Goal: Transaction & Acquisition: Book appointment/travel/reservation

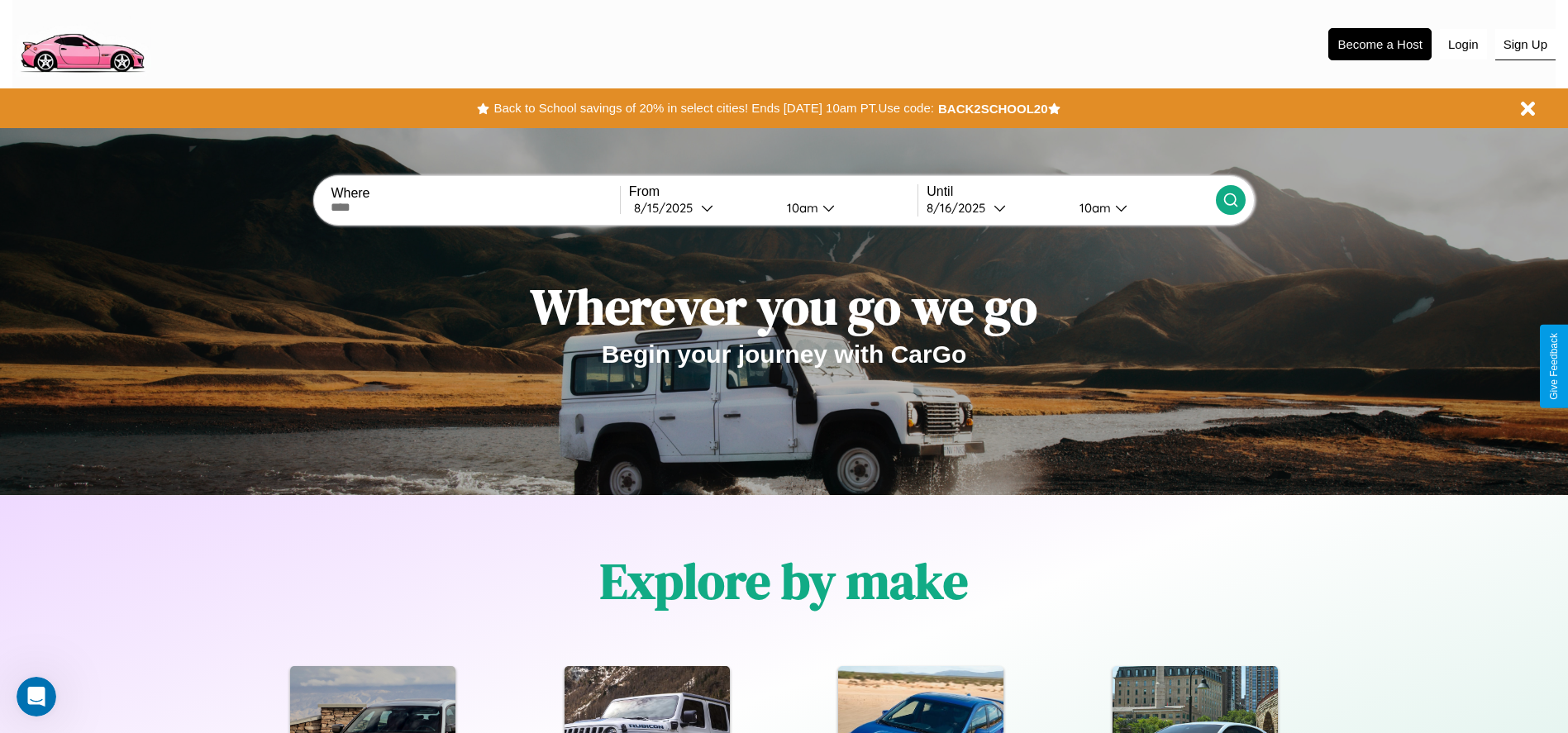
click at [1524, 44] on button "Sign Up" at bounding box center [1525, 45] width 60 height 32
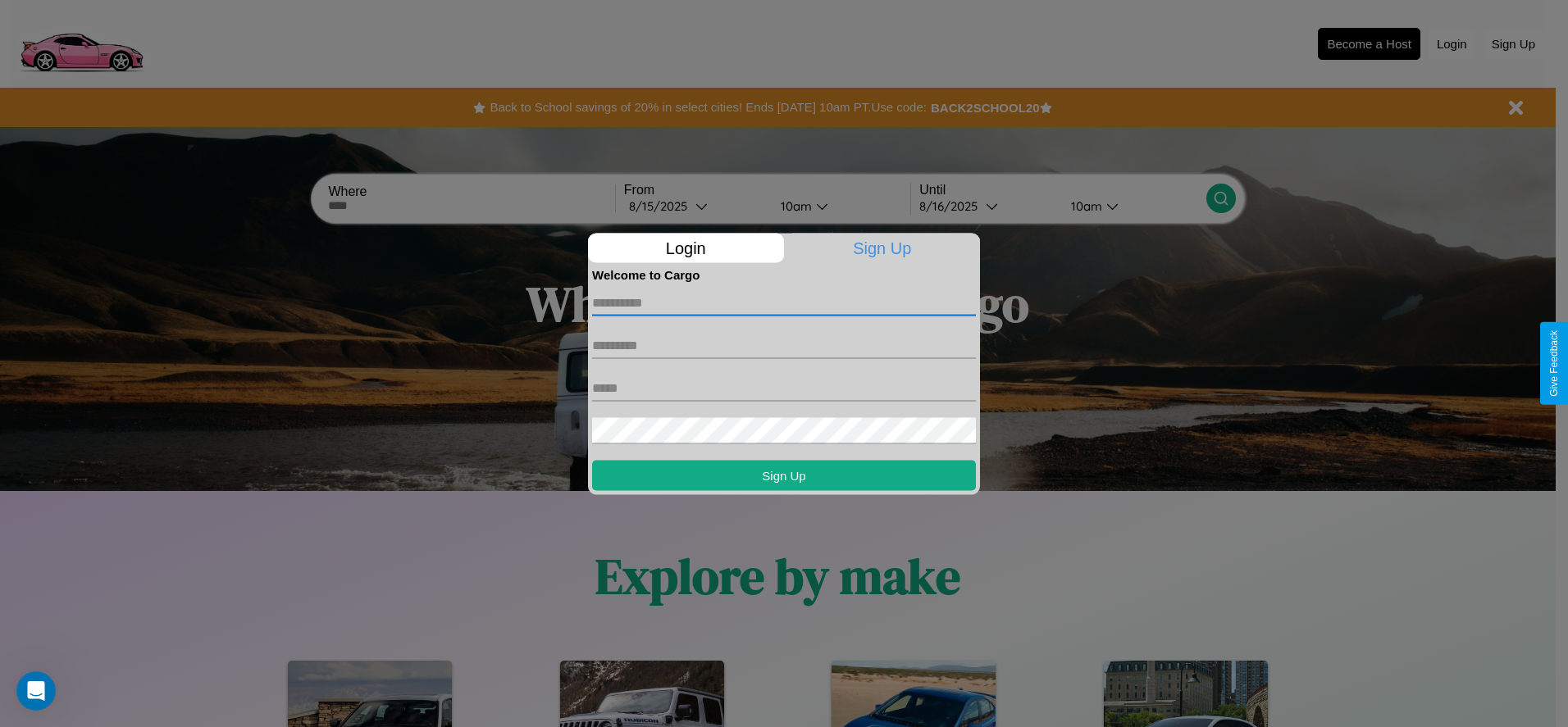
click at [784, 302] on input "text" at bounding box center [784, 303] width 383 height 27
type input "*******"
click at [784, 345] on input "text" at bounding box center [784, 345] width 383 height 27
type input "******"
click at [784, 388] on input "text" at bounding box center [784, 388] width 383 height 27
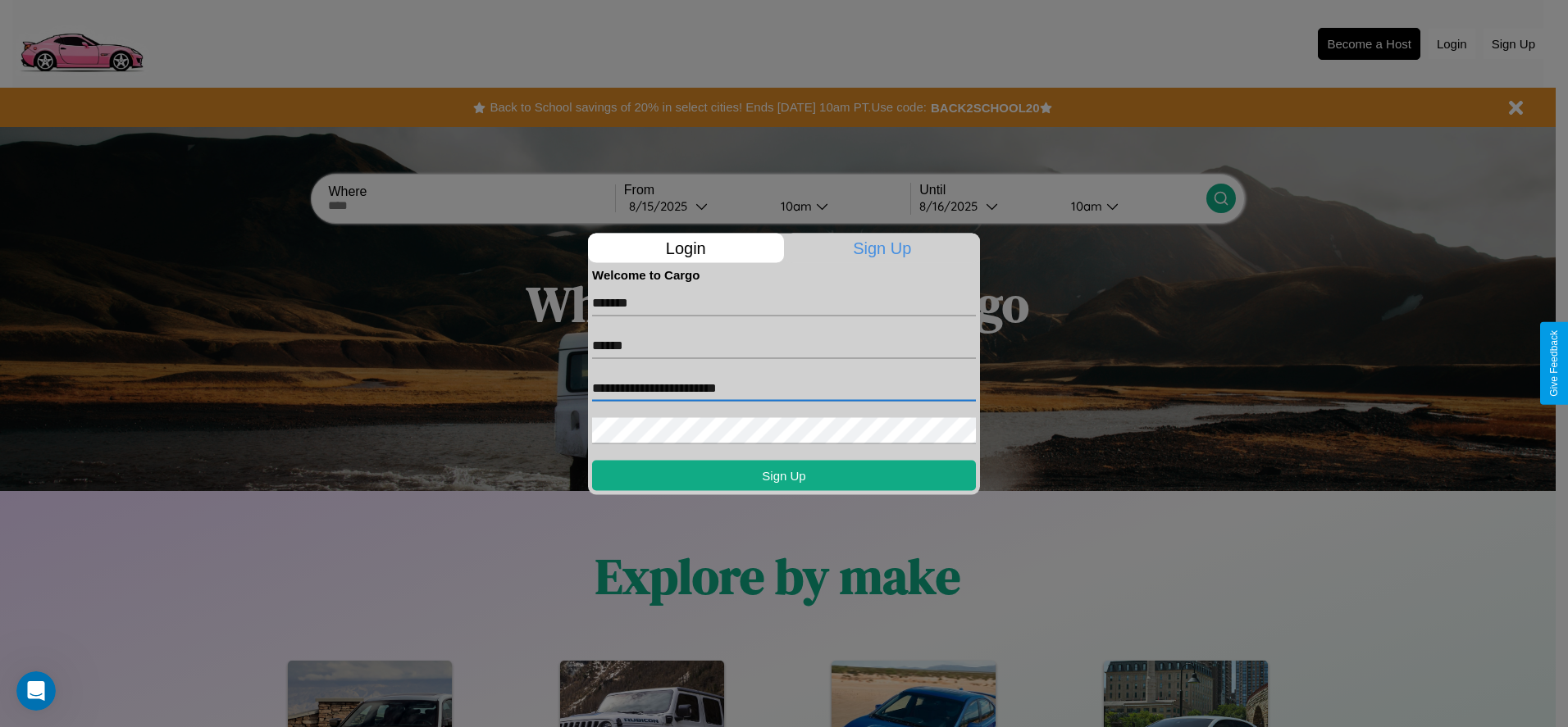
type input "**********"
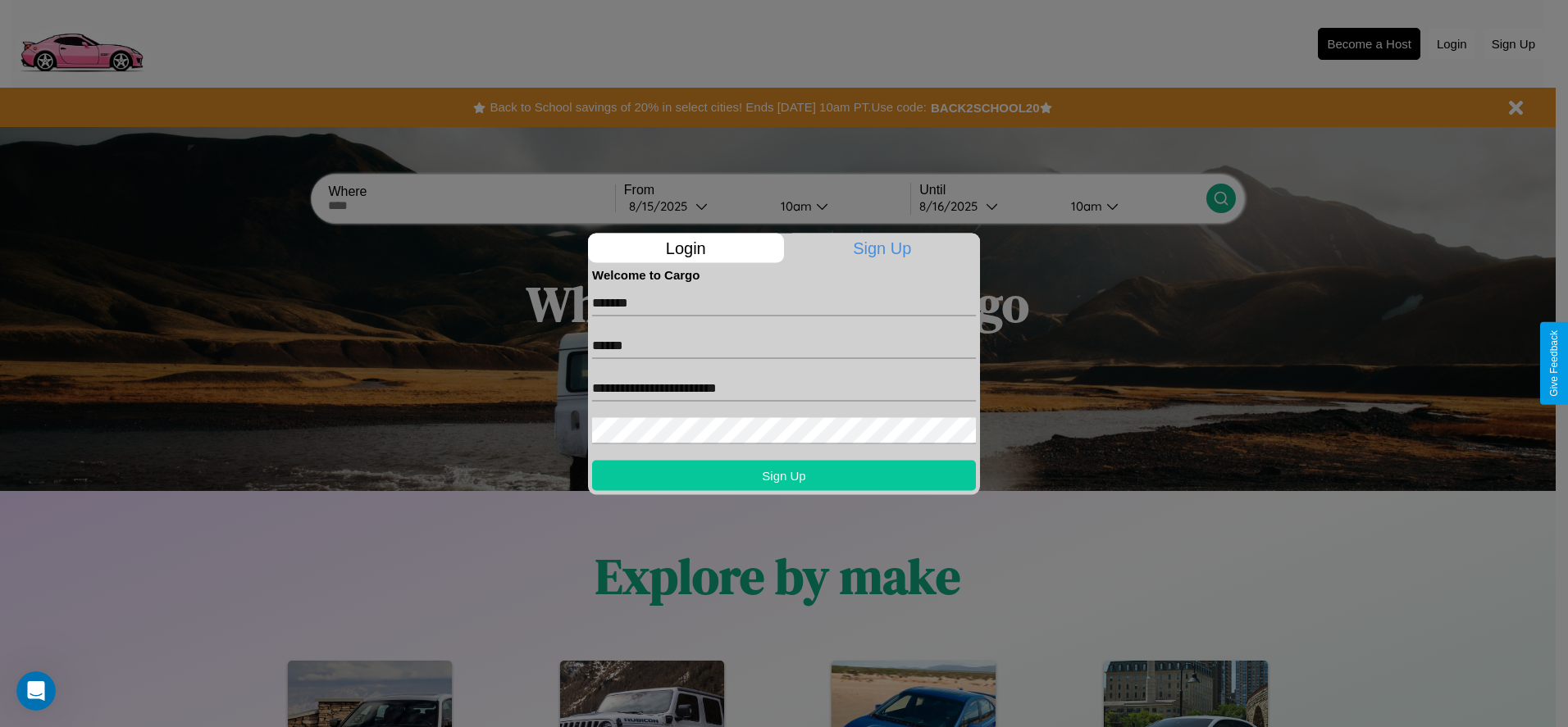
click at [784, 475] on button "Sign Up" at bounding box center [784, 475] width 383 height 31
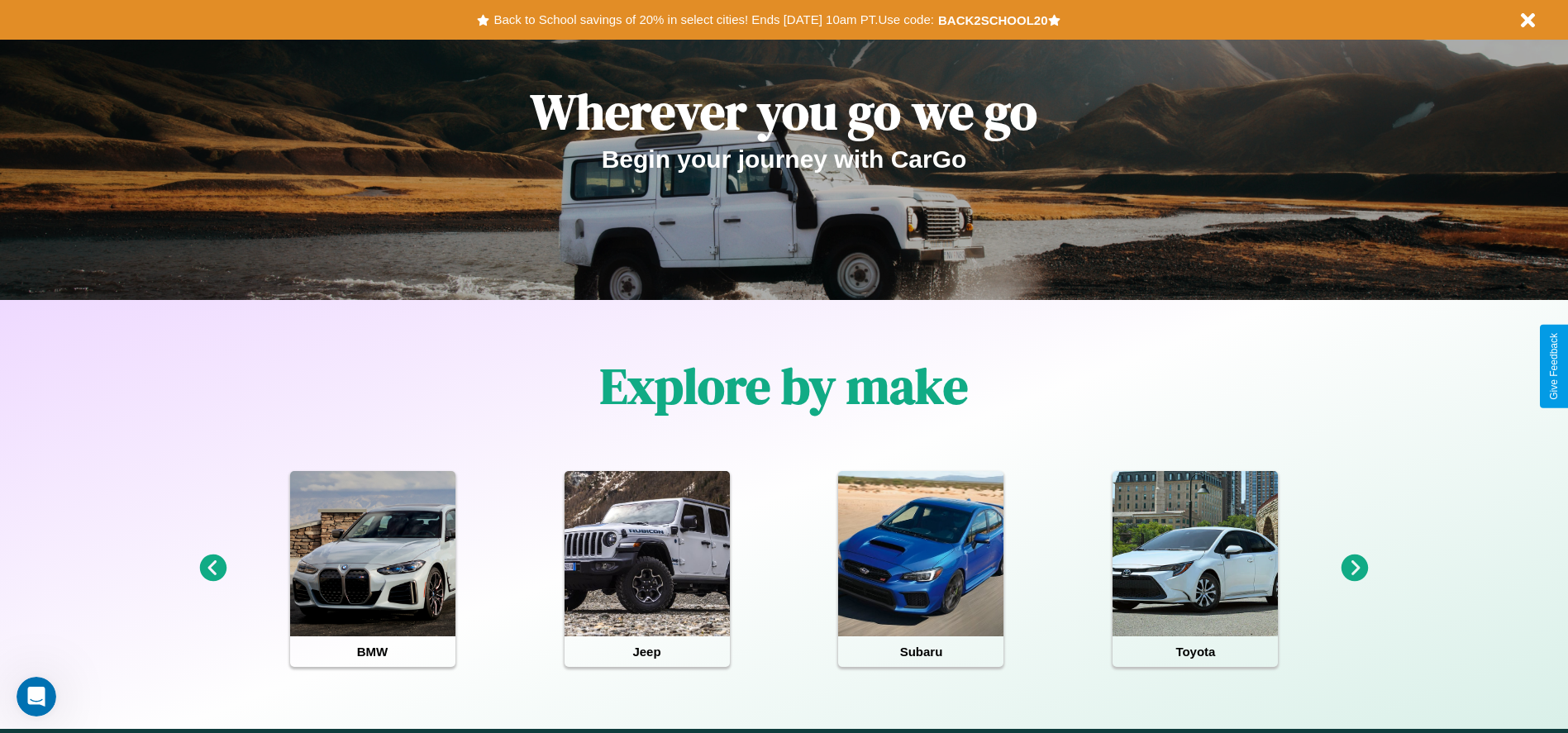
scroll to position [343, 0]
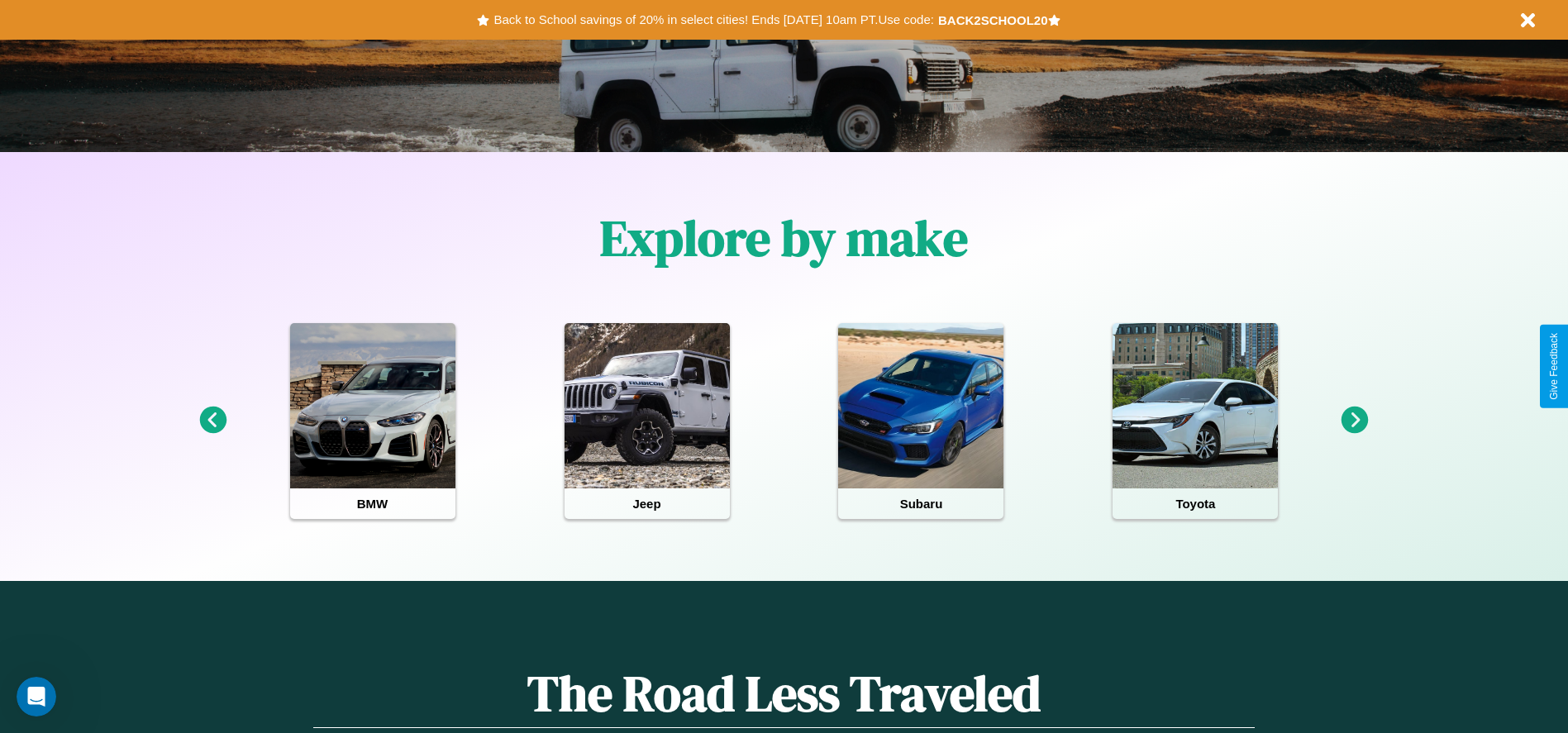
click at [1355, 421] on icon at bounding box center [1355, 420] width 28 height 28
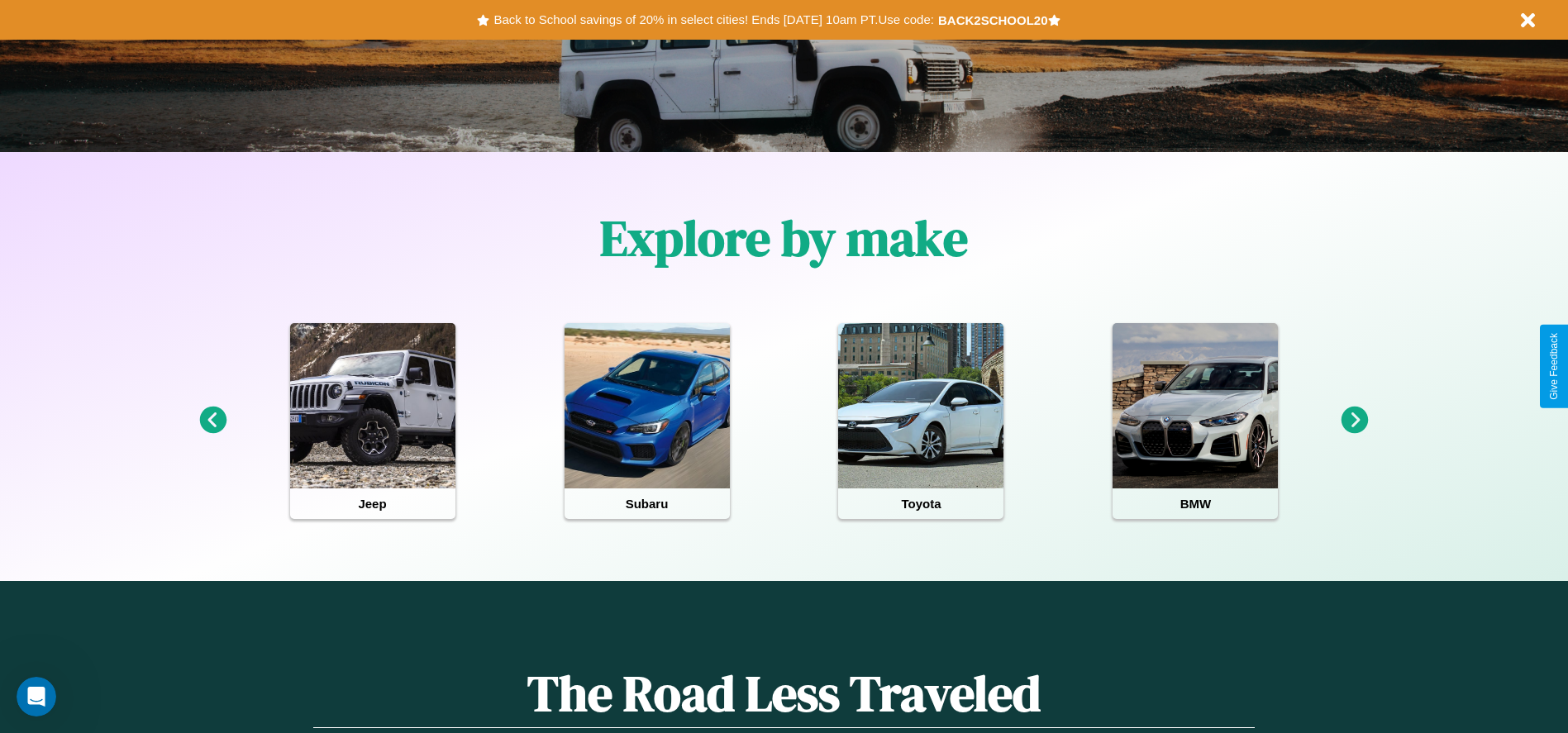
click at [213, 421] on icon at bounding box center [213, 420] width 28 height 28
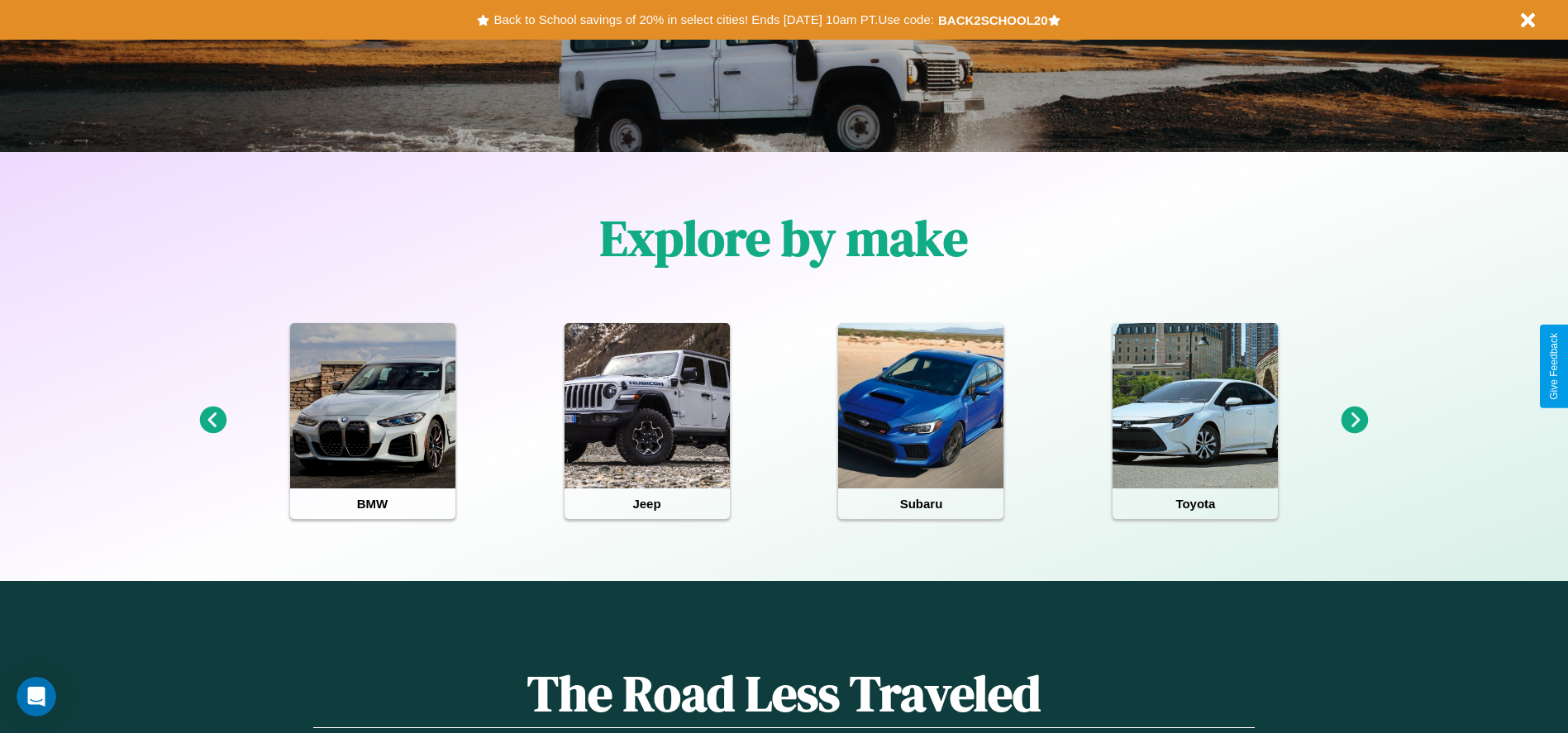
click at [1355, 421] on icon at bounding box center [1355, 420] width 28 height 28
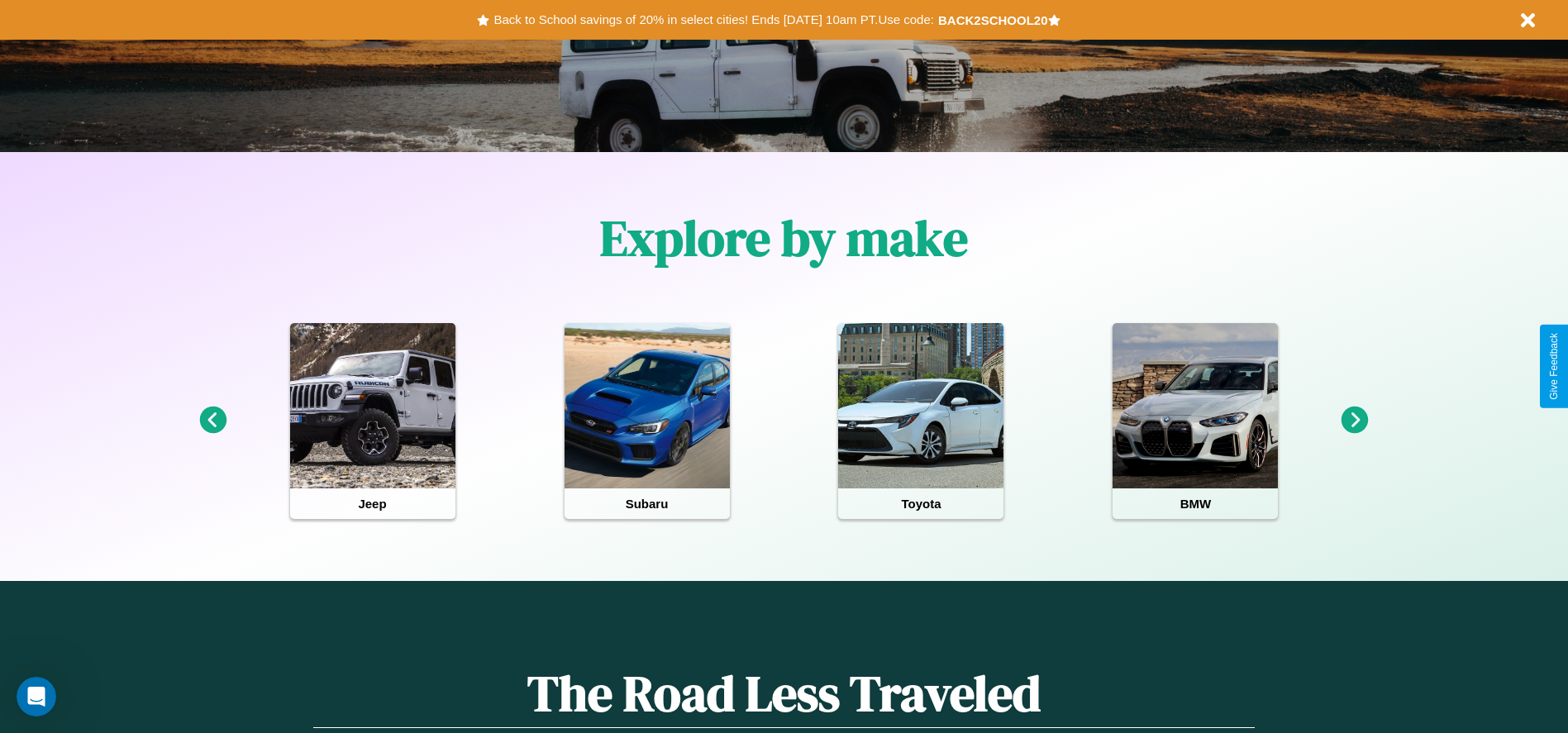
click at [213, 421] on icon at bounding box center [213, 420] width 28 height 28
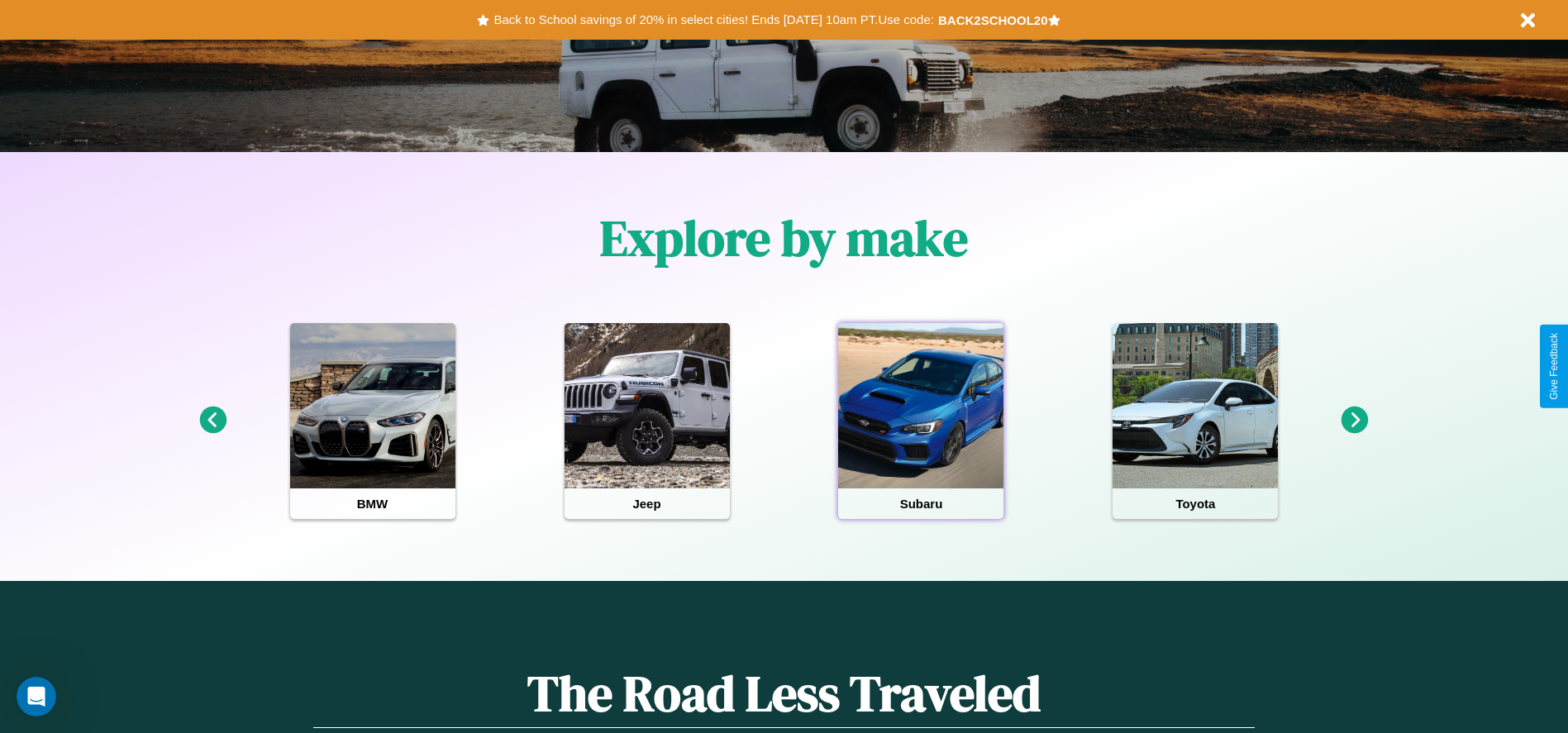
click at [920, 421] on div at bounding box center [921, 406] width 166 height 166
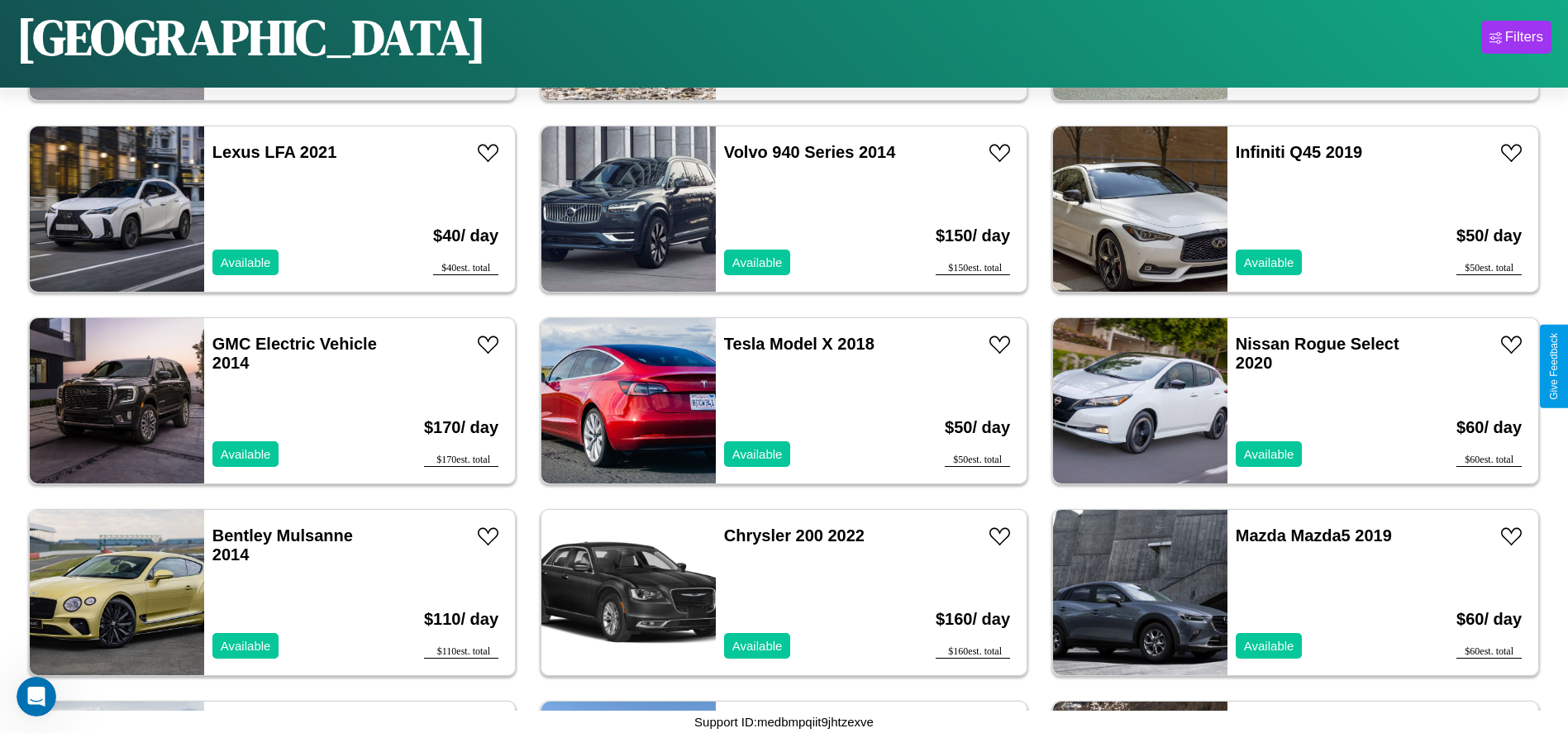
scroll to position [2862, 0]
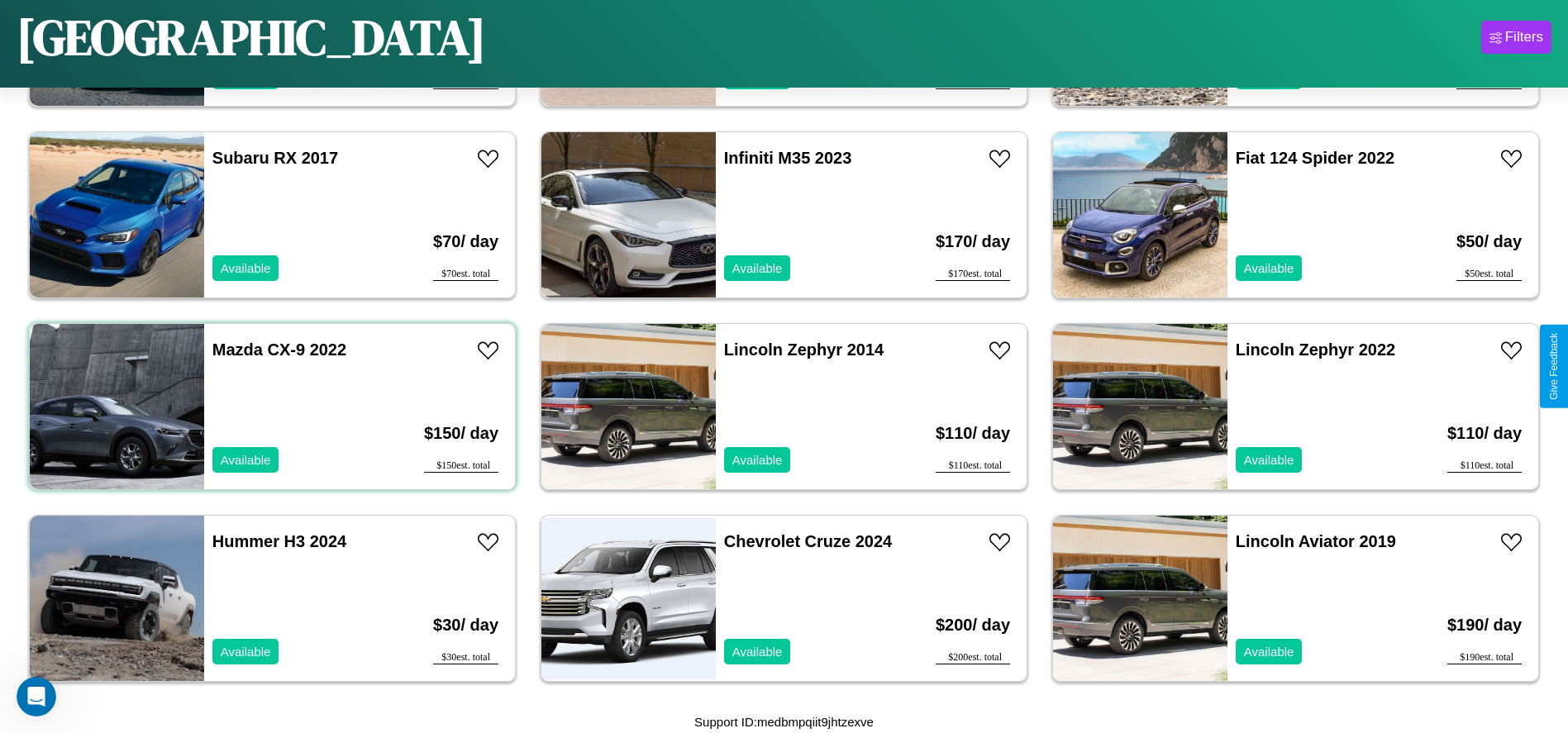
click at [270, 407] on div "Mazda CX-9 2022 Available" at bounding box center [300, 407] width 191 height 166
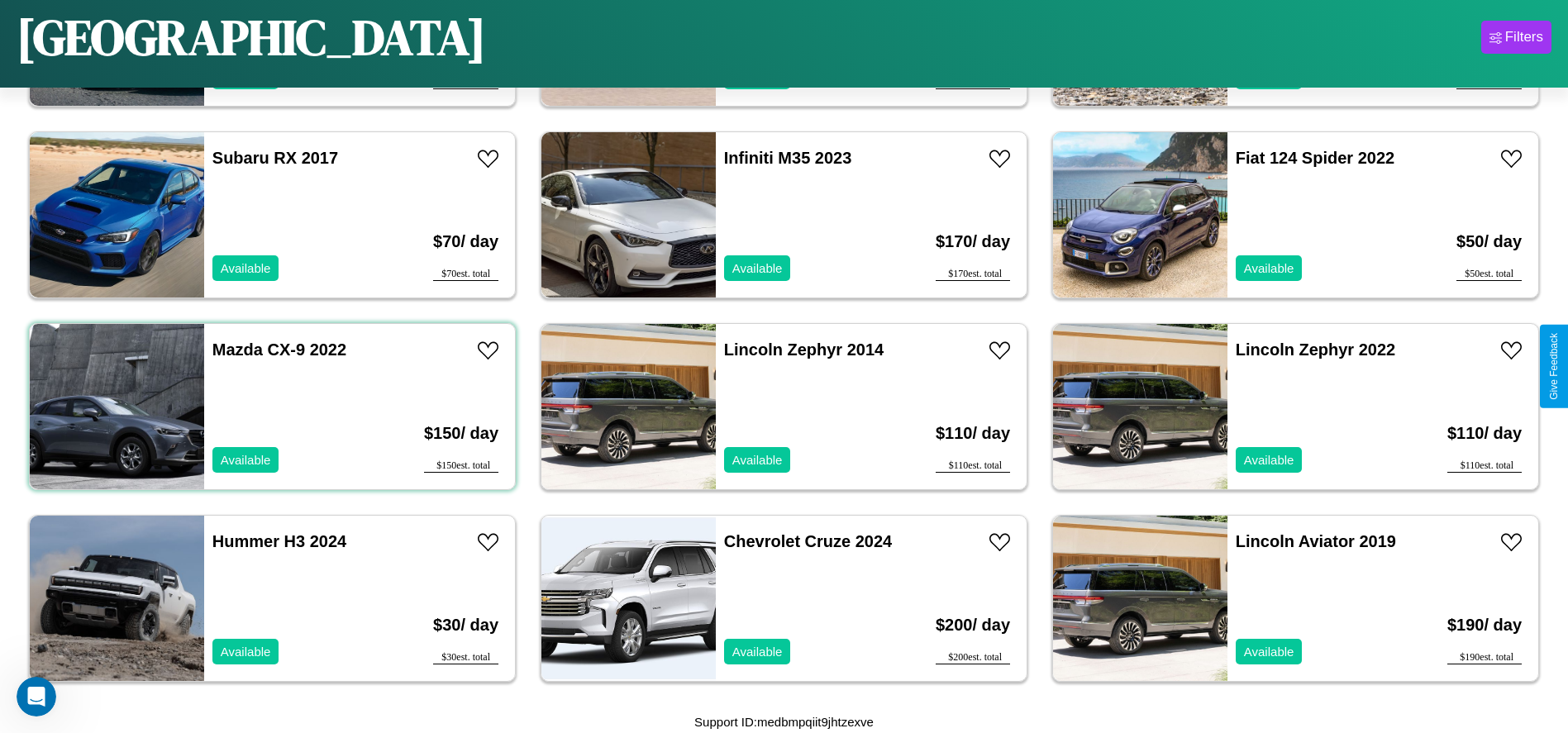
click at [270, 407] on div "Mazda CX-9 2022 Available" at bounding box center [300, 407] width 191 height 166
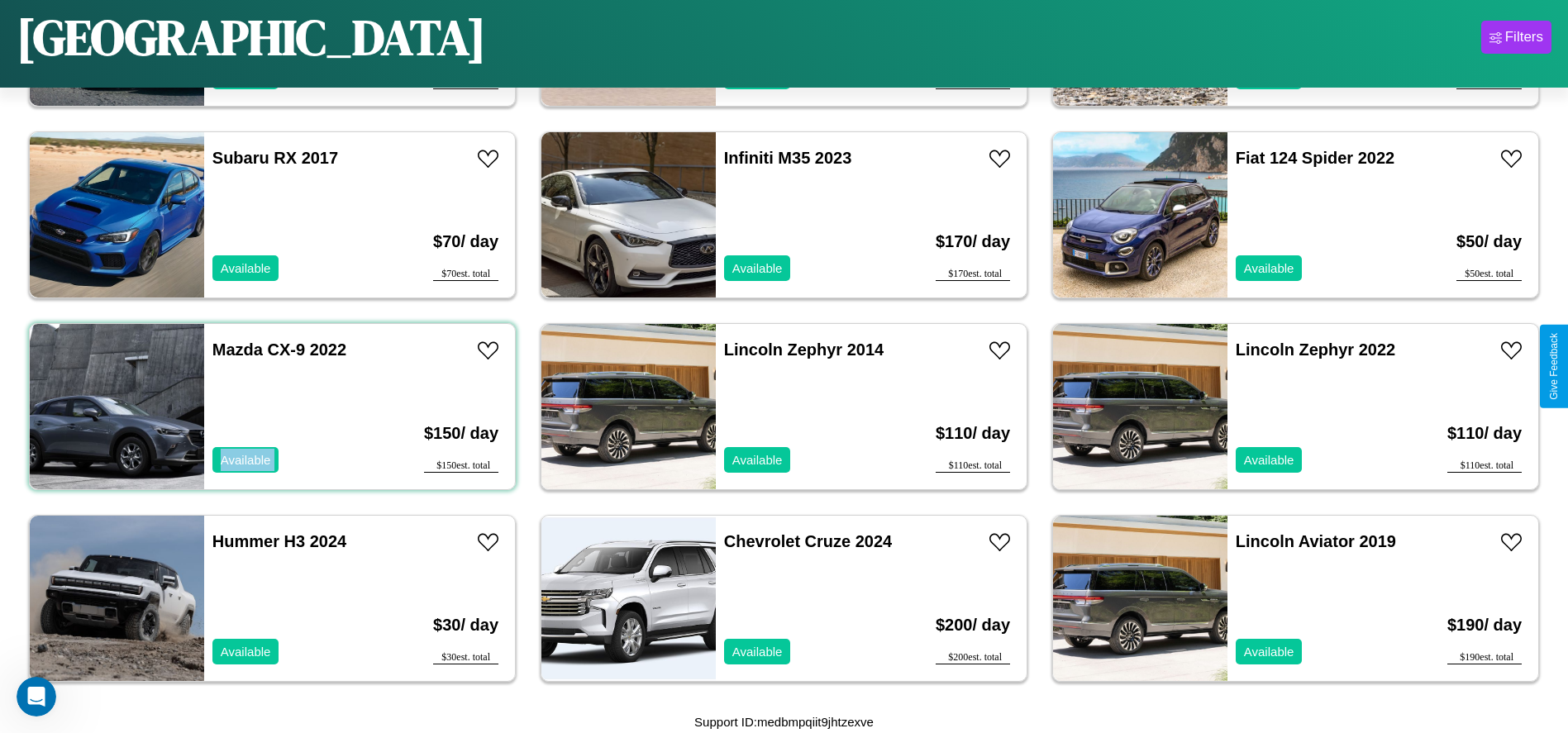
click at [270, 407] on div "Mazda CX-9 2022 Available" at bounding box center [300, 407] width 191 height 166
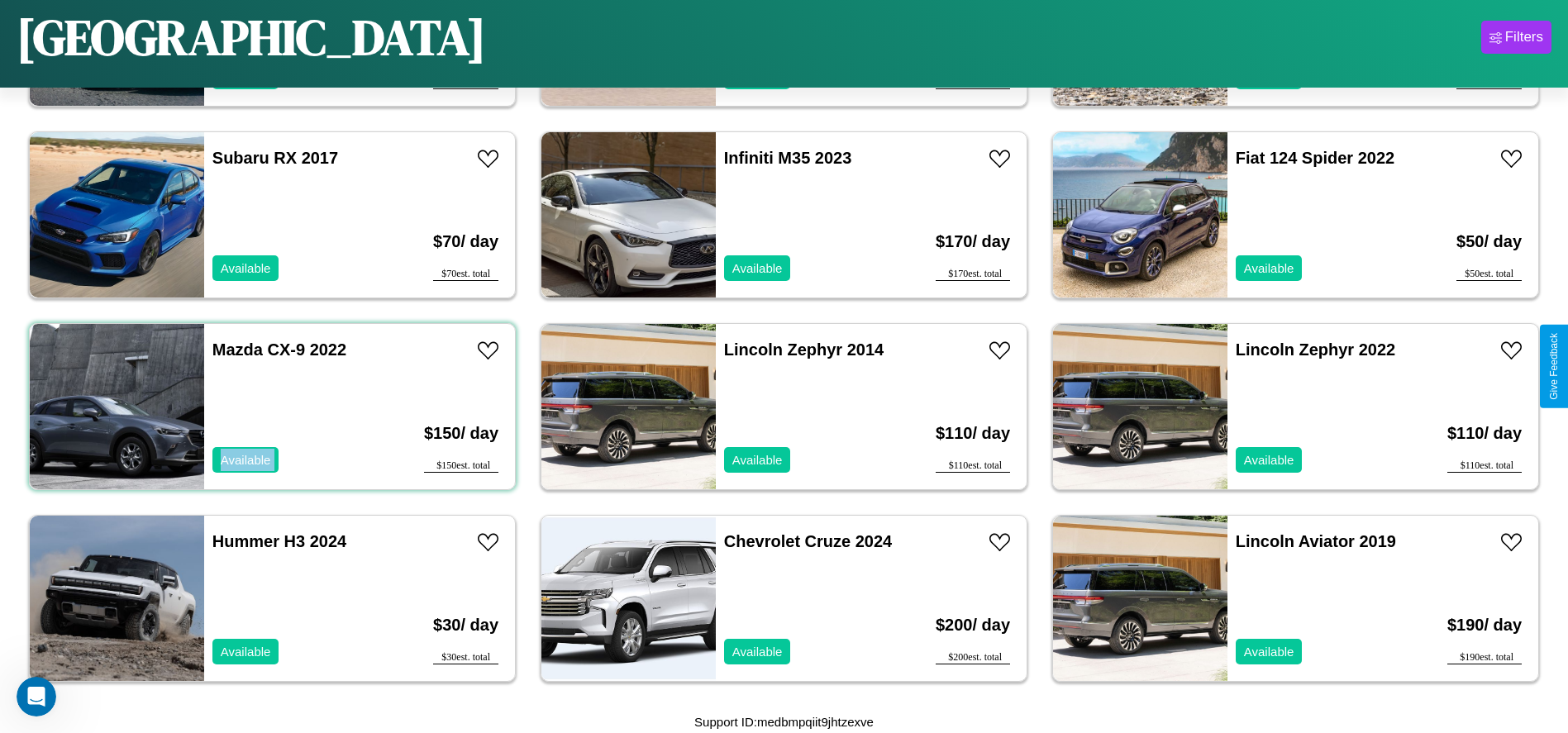
click at [270, 407] on div "Mazda CX-9 2022 Available" at bounding box center [300, 407] width 191 height 166
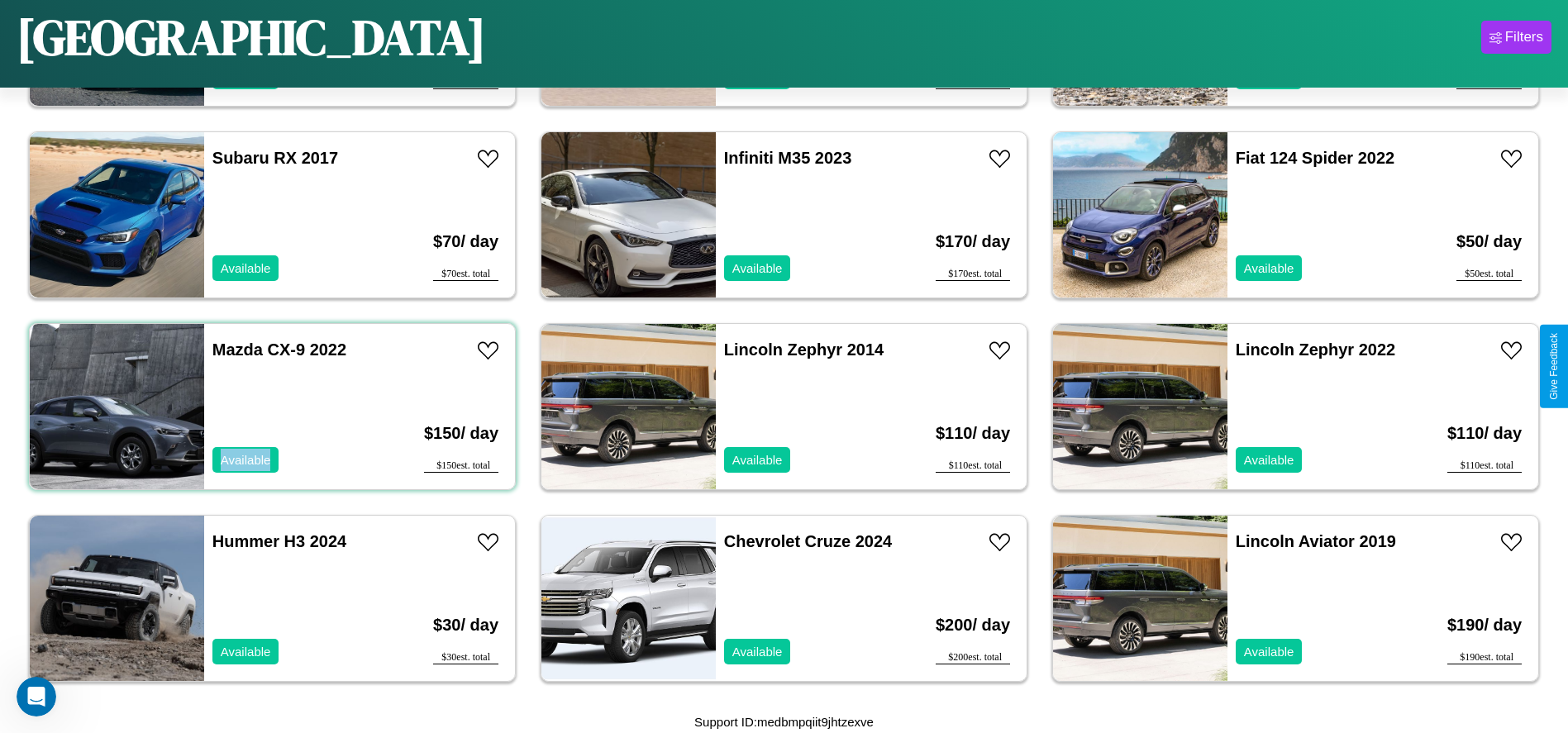
click at [270, 407] on div "Mazda CX-9 2022 Available" at bounding box center [300, 407] width 191 height 166
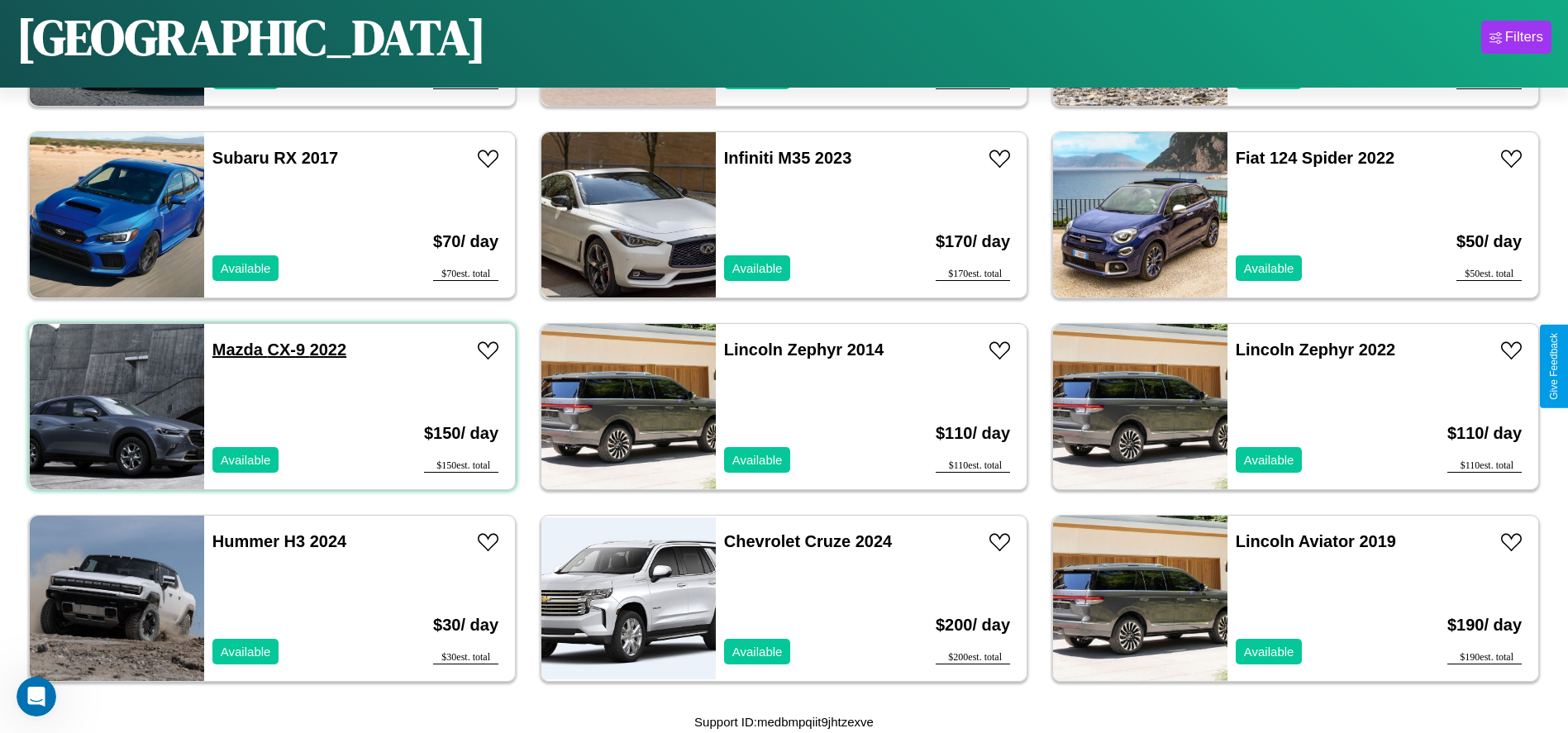
click at [236, 350] on link "Mazda CX-9 2022" at bounding box center [279, 350] width 134 height 18
